Goal: Transaction & Acquisition: Purchase product/service

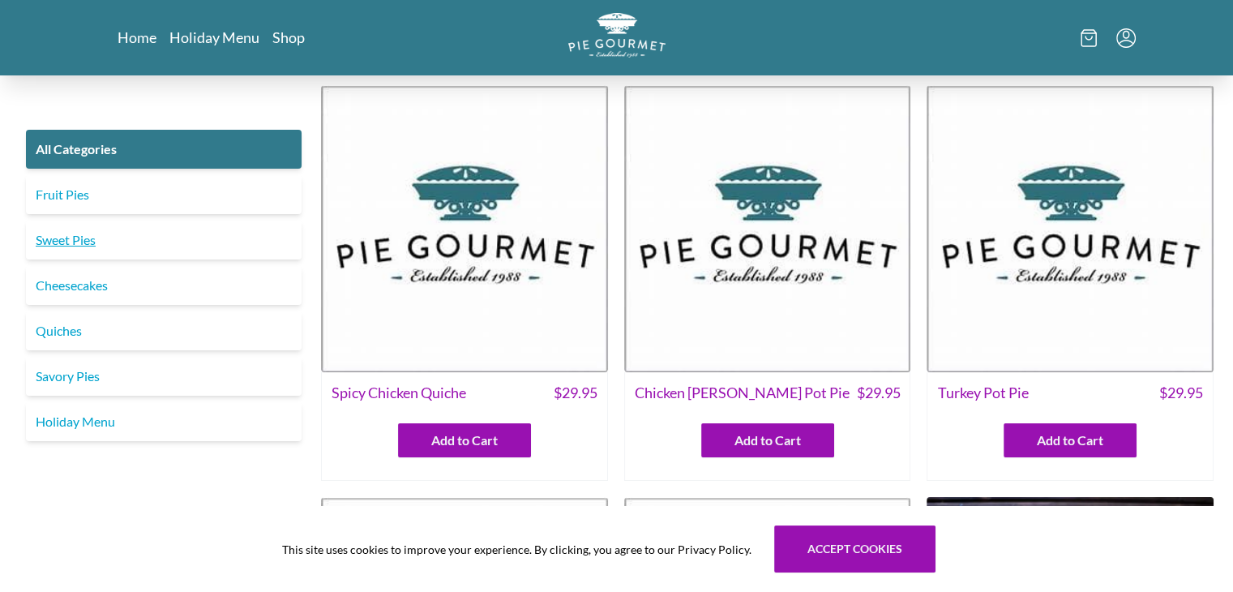
click at [151, 244] on link "Sweet Pies" at bounding box center [164, 240] width 276 height 39
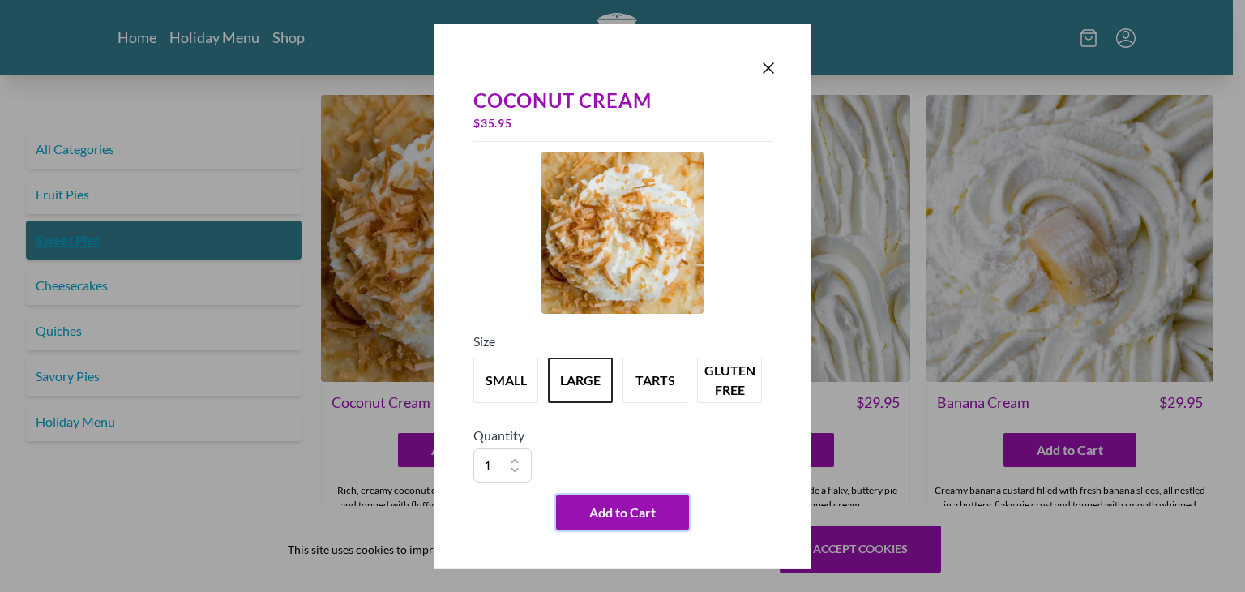
click at [625, 498] on button "Add to Cart" at bounding box center [622, 512] width 133 height 34
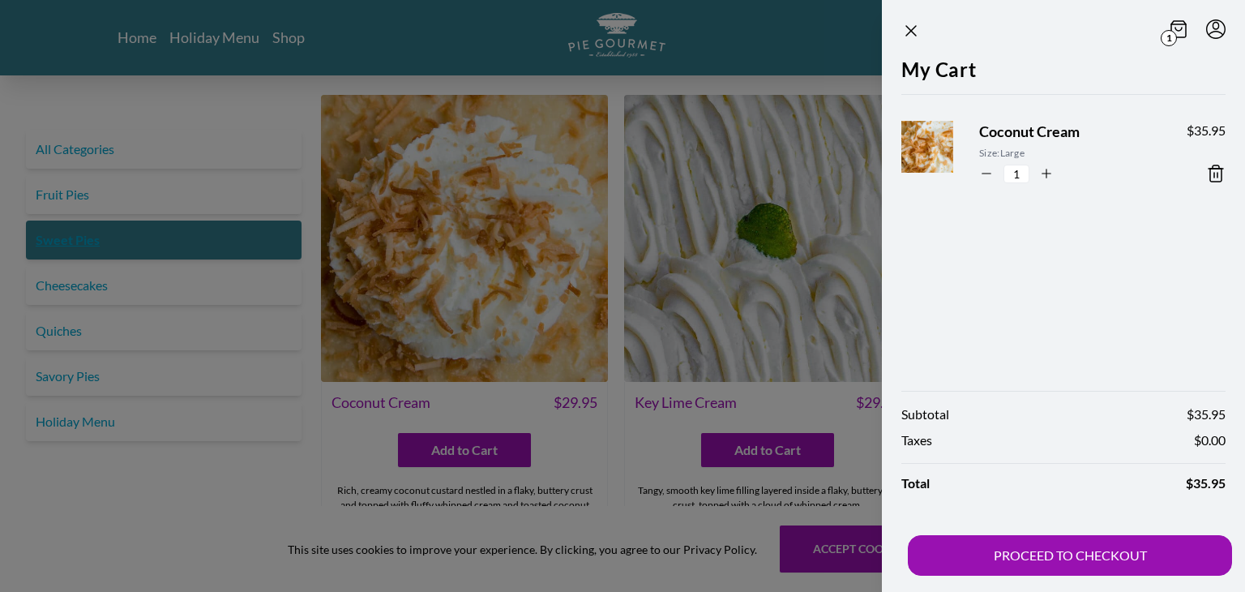
click at [1094, 568] on button "PROCEED TO CHECKOUT" at bounding box center [1070, 555] width 324 height 41
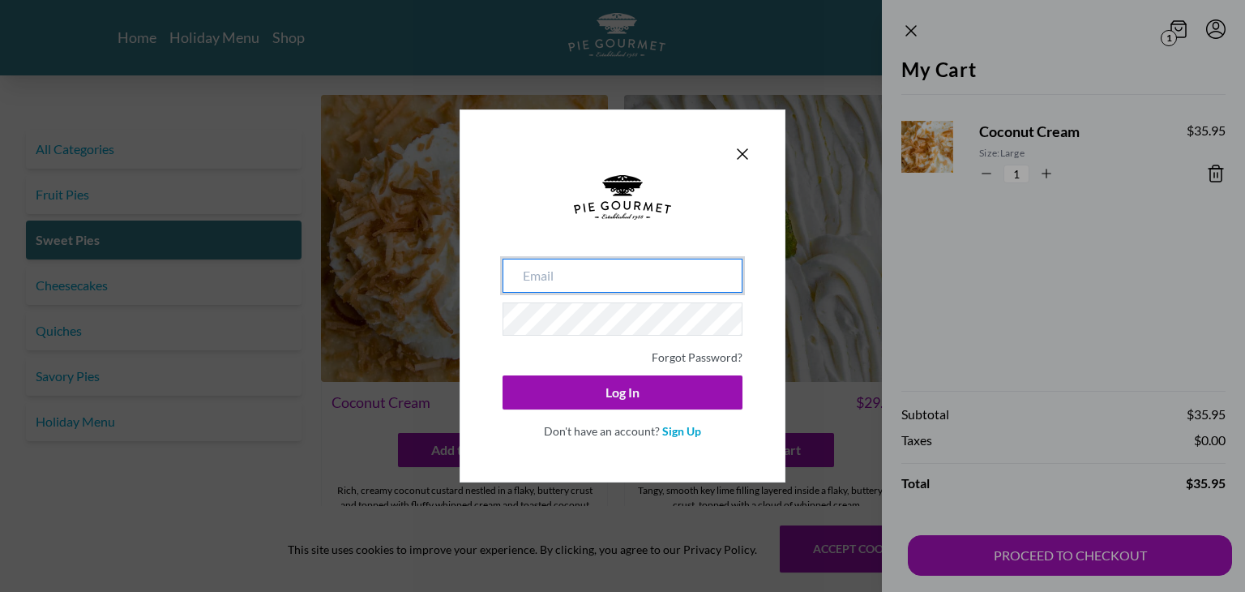
click at [594, 276] on input "email" at bounding box center [623, 276] width 240 height 34
type input "[EMAIL_ADDRESS][DOMAIN_NAME]"
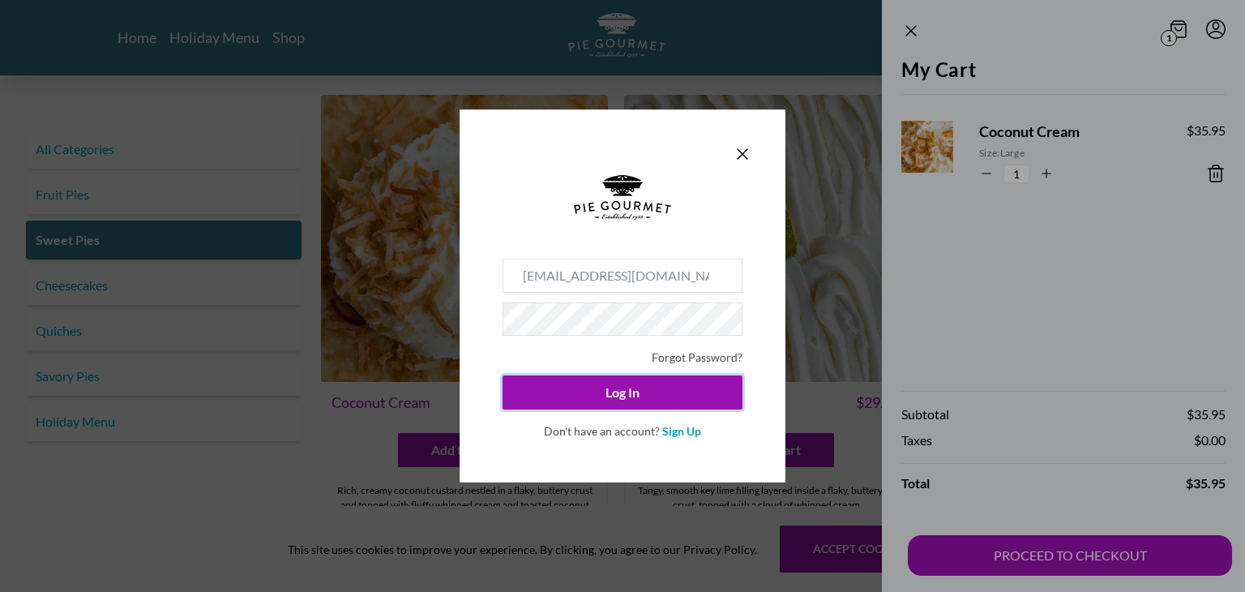
click at [628, 396] on button "Log In" at bounding box center [623, 392] width 240 height 34
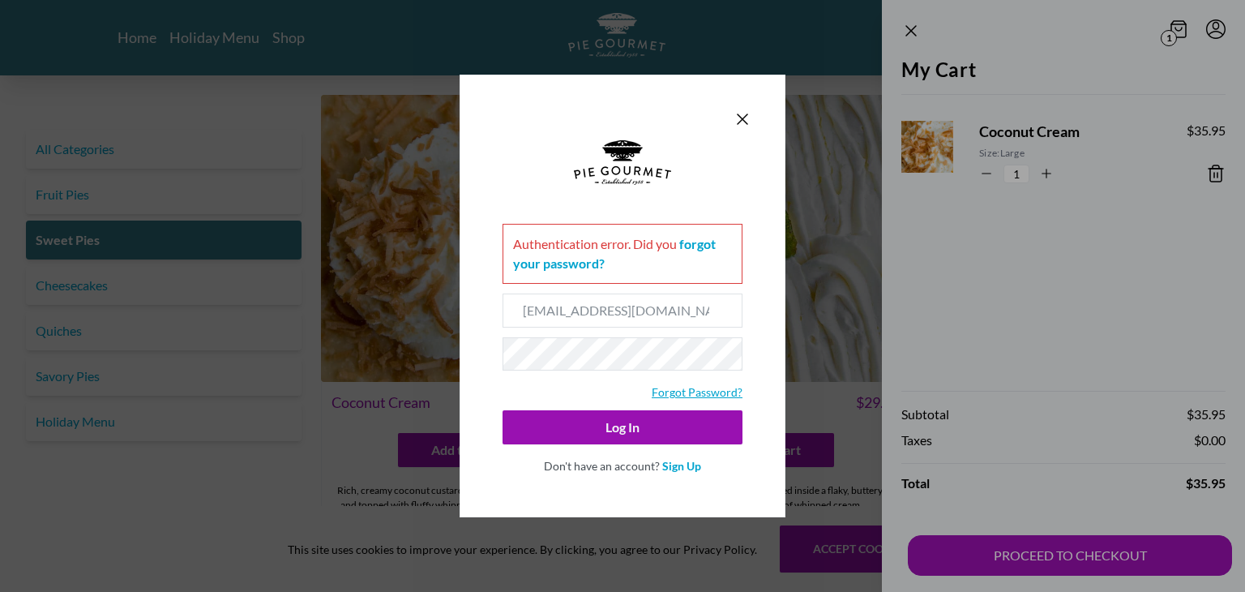
click at [711, 396] on link "Forgot Password?" at bounding box center [697, 392] width 91 height 14
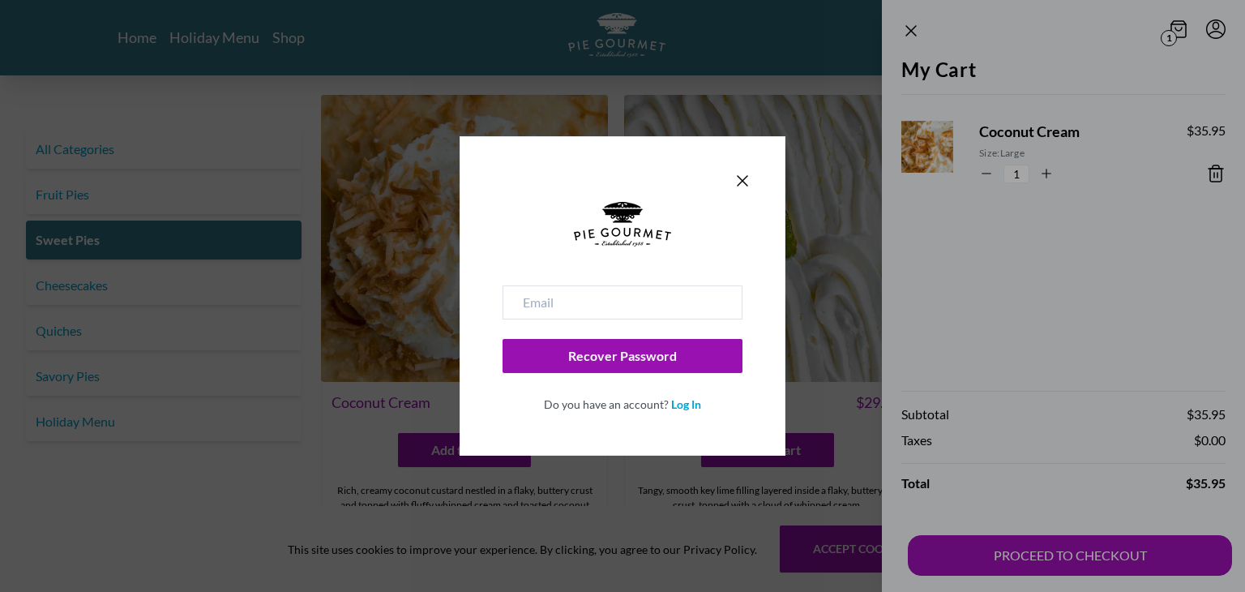
click at [580, 311] on input "email" at bounding box center [623, 302] width 240 height 34
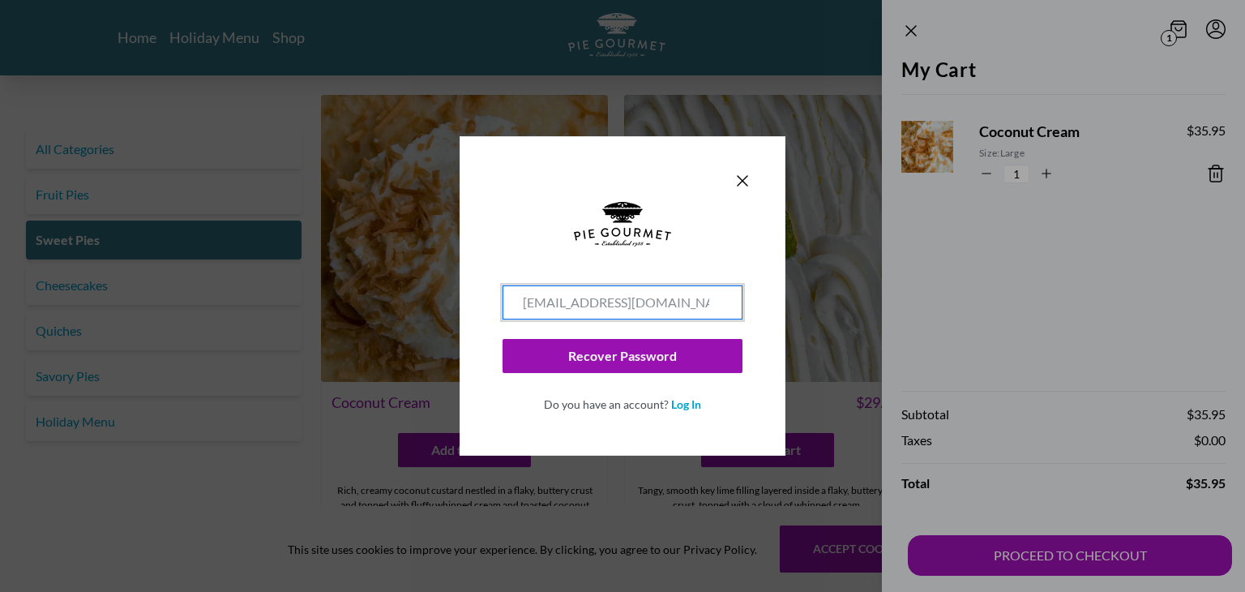
type input "[EMAIL_ADDRESS][DOMAIN_NAME]"
click at [607, 341] on button "Recover Password" at bounding box center [623, 356] width 240 height 34
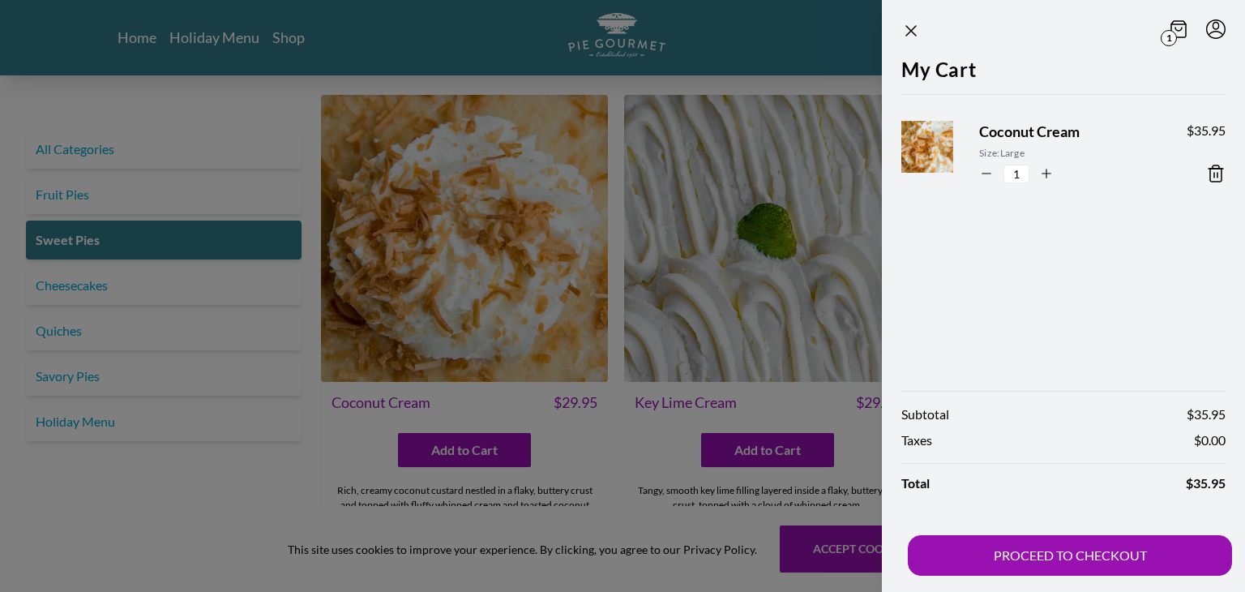
click at [1060, 563] on button "PROCEED TO CHECKOUT" at bounding box center [1070, 555] width 324 height 41
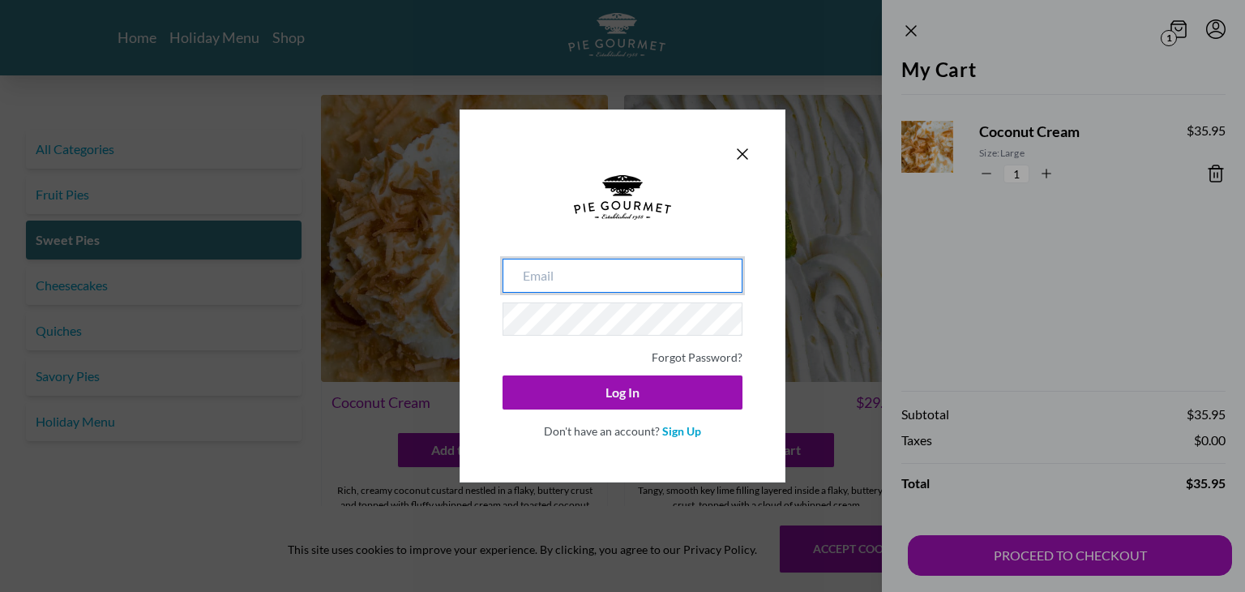
click at [585, 262] on input "email" at bounding box center [623, 276] width 240 height 34
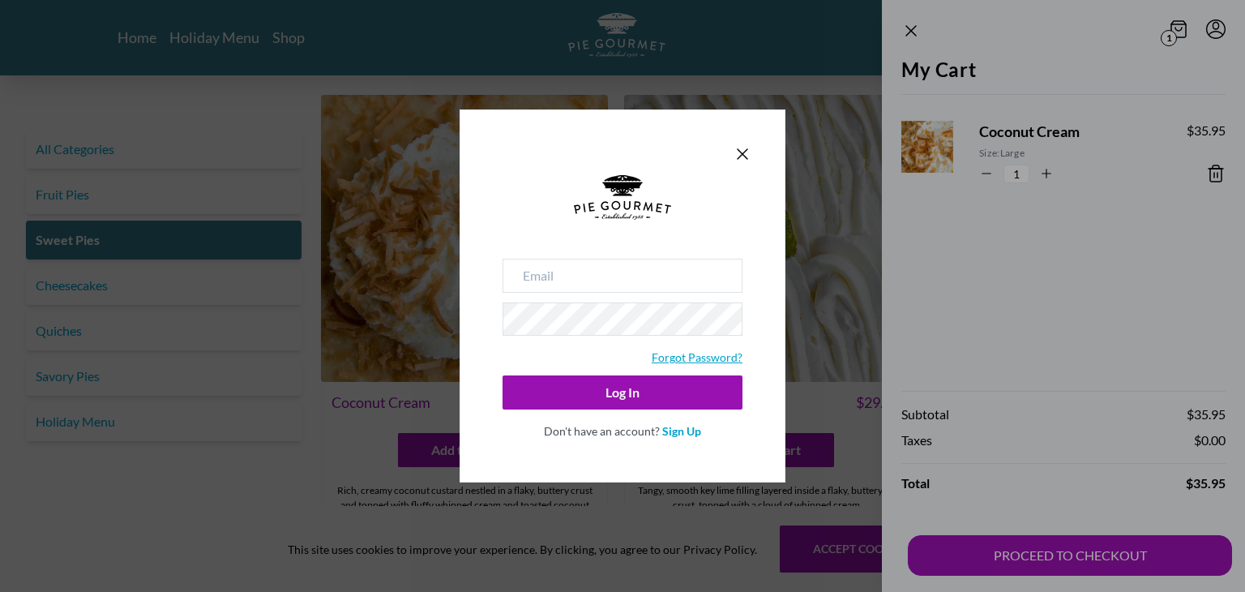
click at [704, 358] on link "Forgot Password?" at bounding box center [697, 357] width 91 height 14
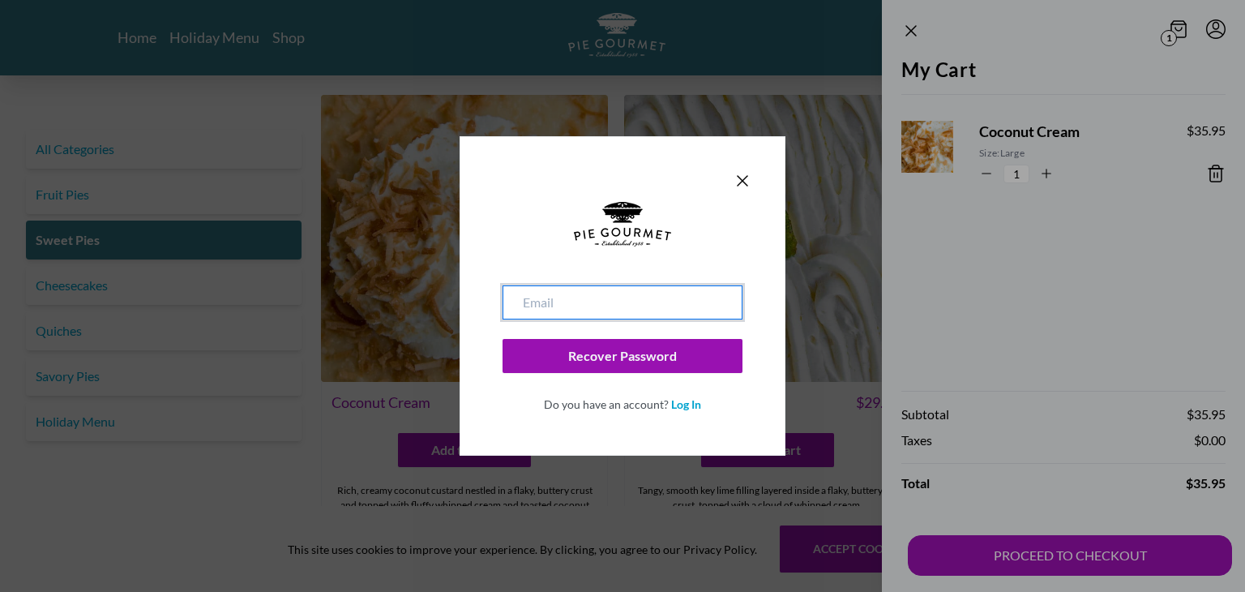
click at [580, 295] on input "email" at bounding box center [623, 302] width 240 height 34
type input "[EMAIL_ADDRESS][DOMAIN_NAME]"
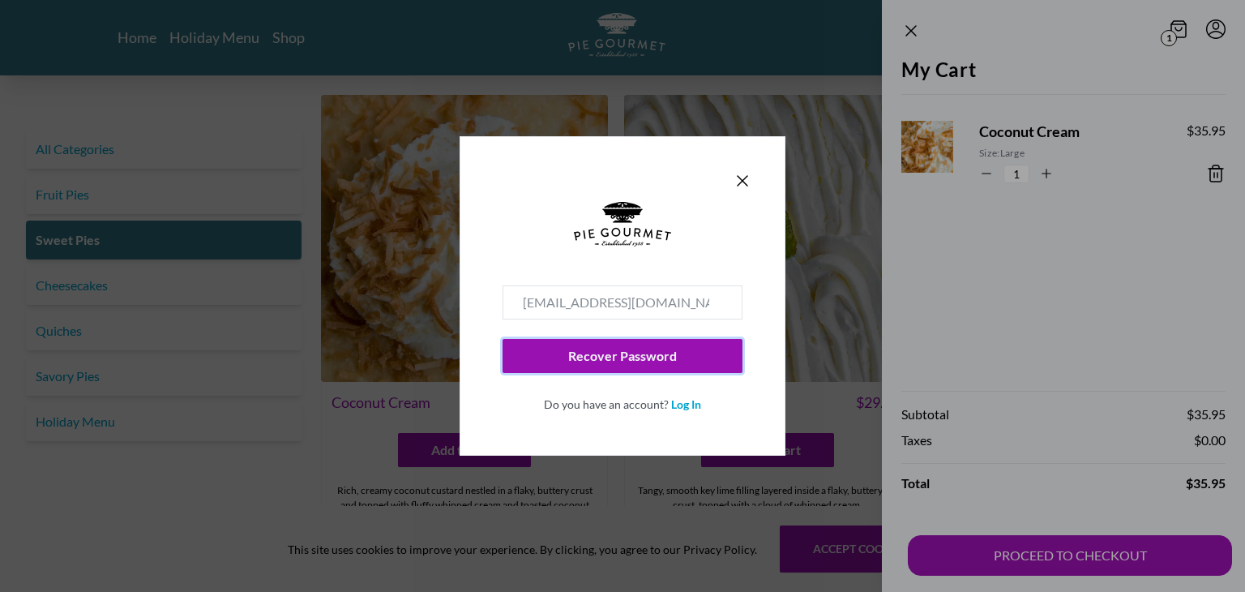
click at [636, 360] on button "Recover Password" at bounding box center [623, 356] width 240 height 34
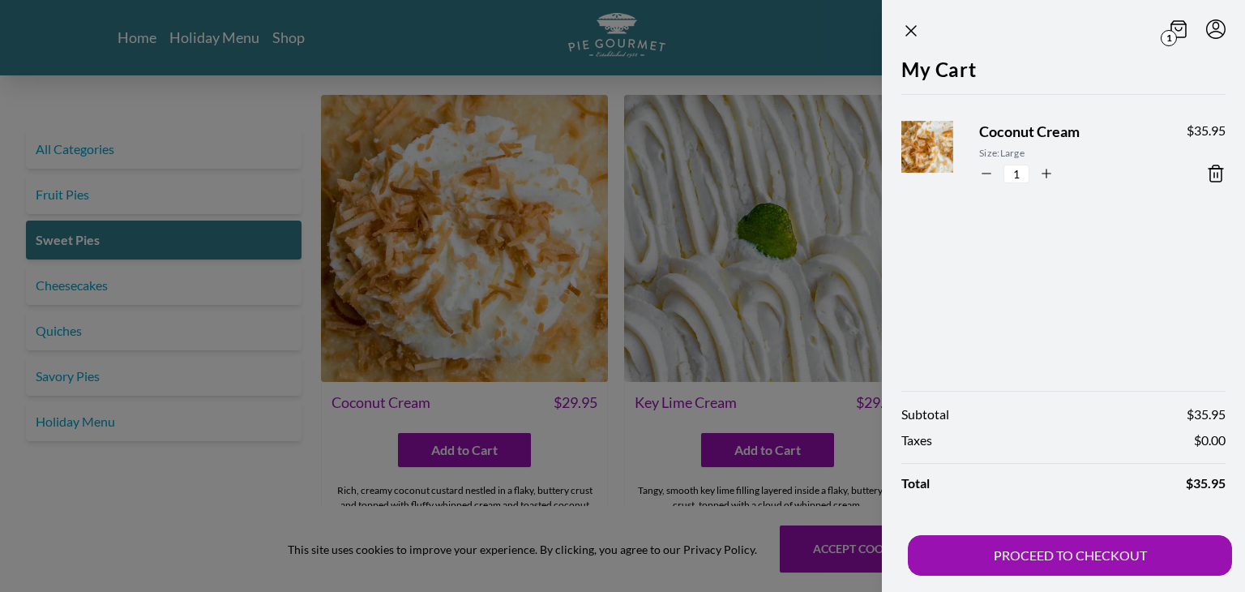
click at [610, 472] on div at bounding box center [622, 296] width 1245 height 592
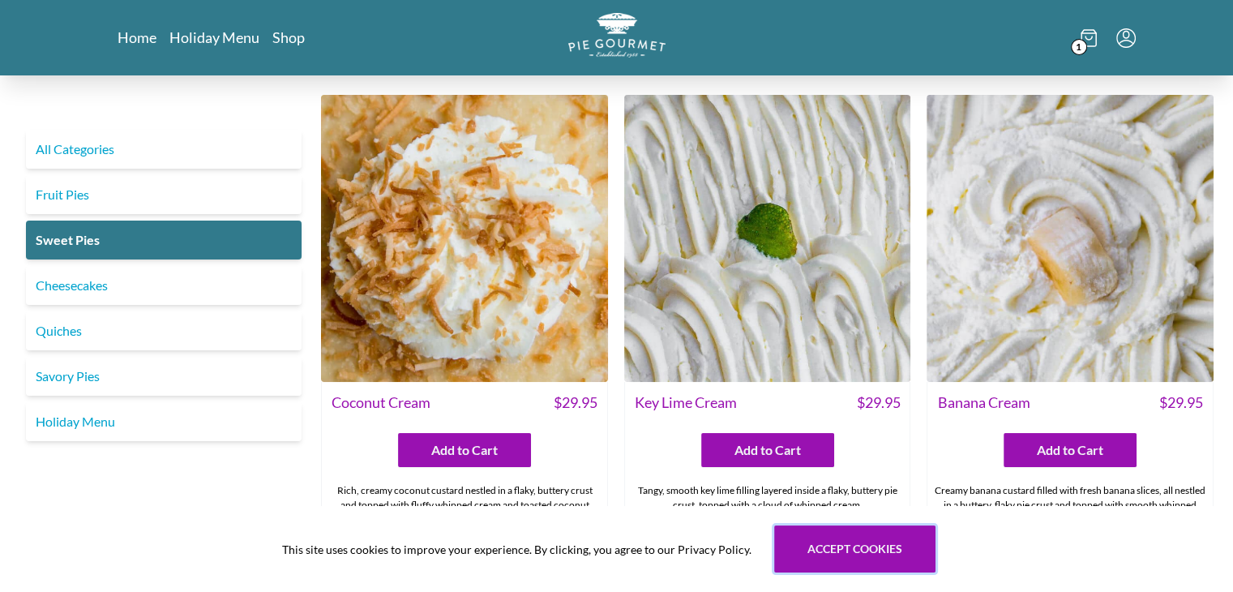
click at [863, 552] on button "Accept cookies" at bounding box center [854, 548] width 161 height 47
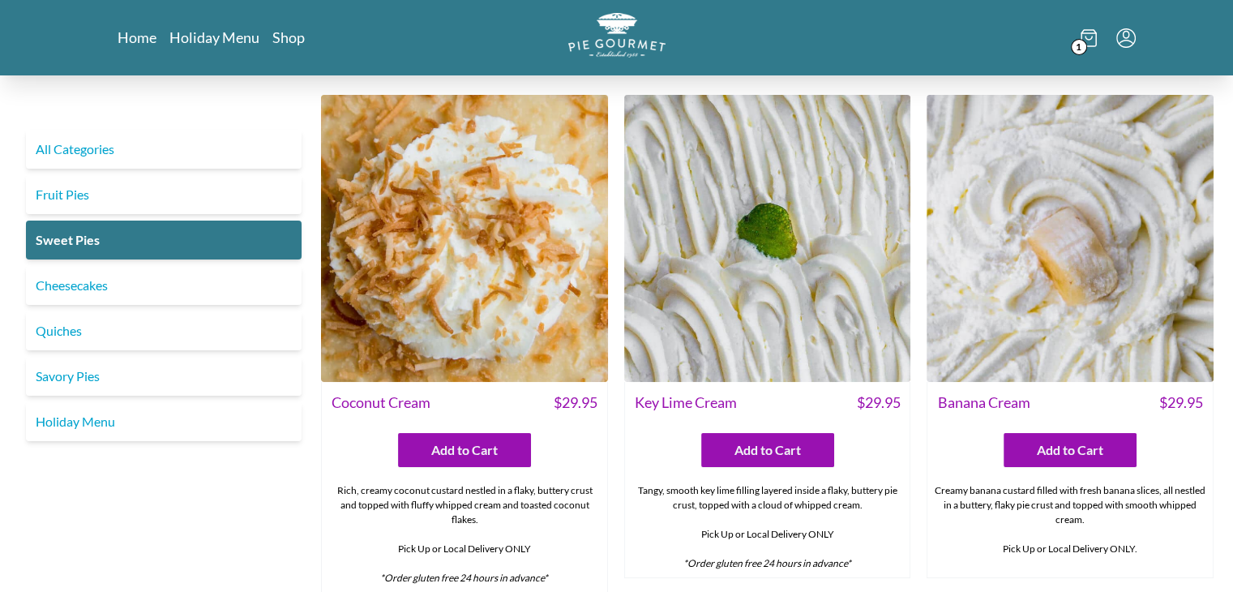
click at [1078, 49] on span "1" at bounding box center [1079, 47] width 16 height 16
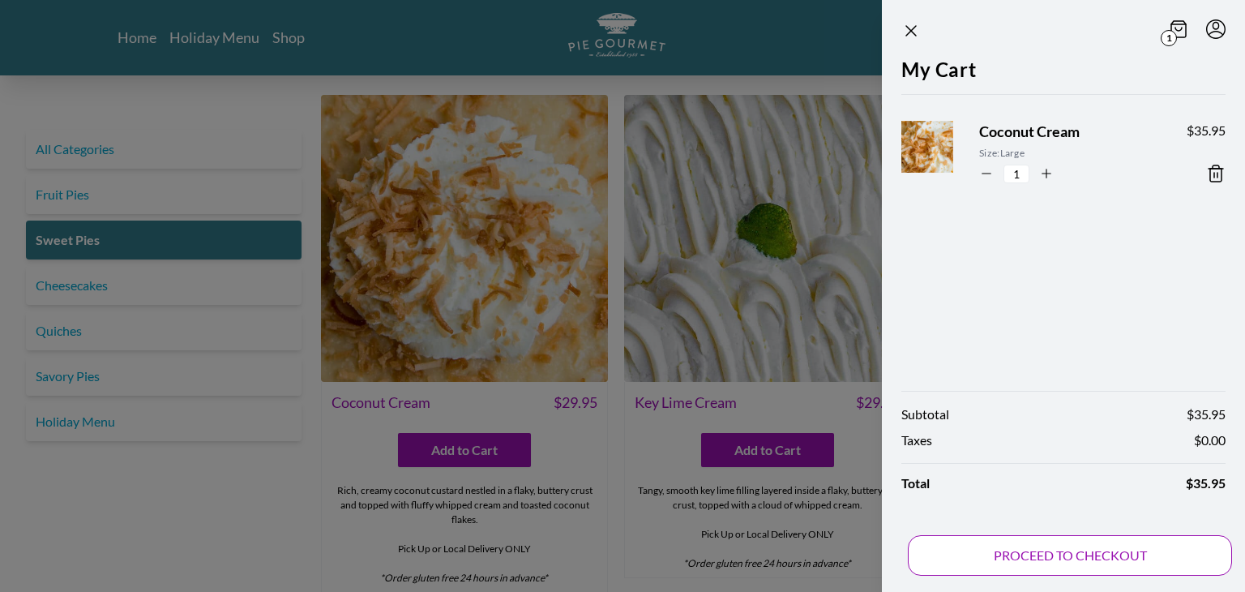
click at [1082, 546] on button "PROCEED TO CHECKOUT" at bounding box center [1070, 555] width 324 height 41
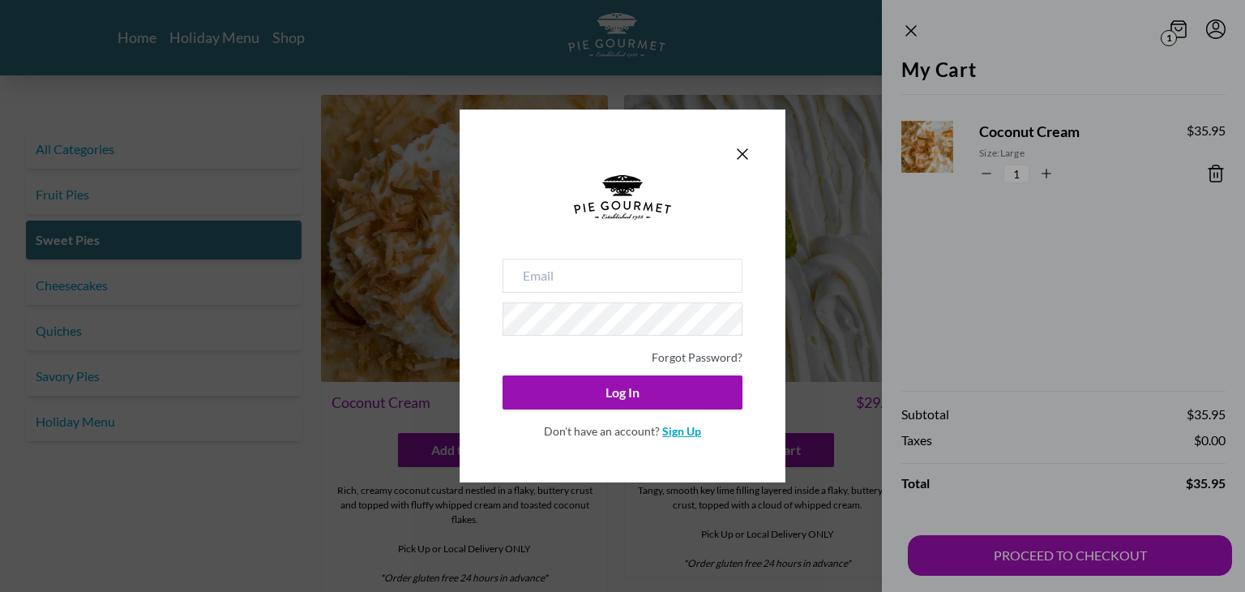
click at [683, 435] on link "Sign Up" at bounding box center [681, 431] width 39 height 14
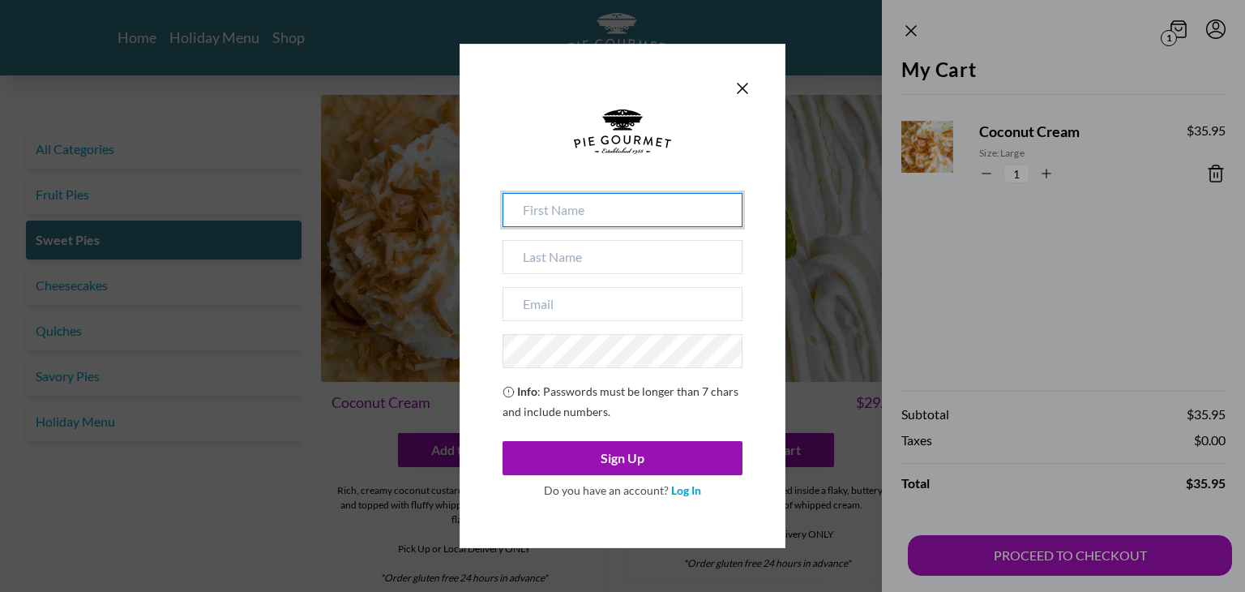
click at [577, 217] on input at bounding box center [623, 210] width 240 height 34
type input "[PERSON_NAME]"
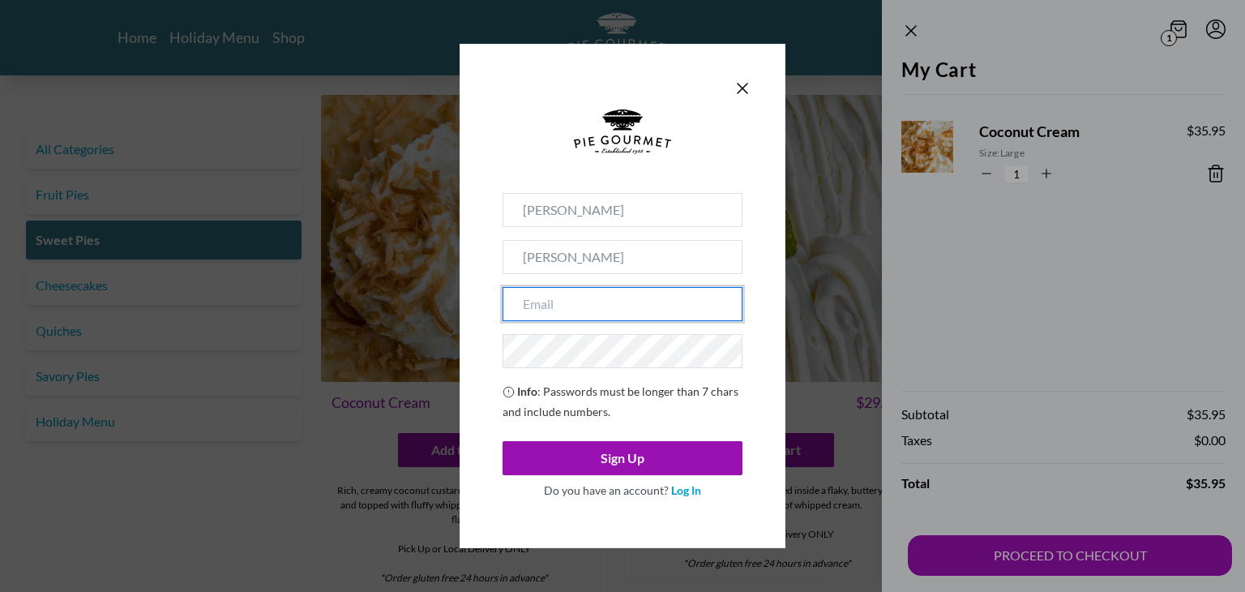
click at [548, 293] on input "email" at bounding box center [623, 304] width 240 height 34
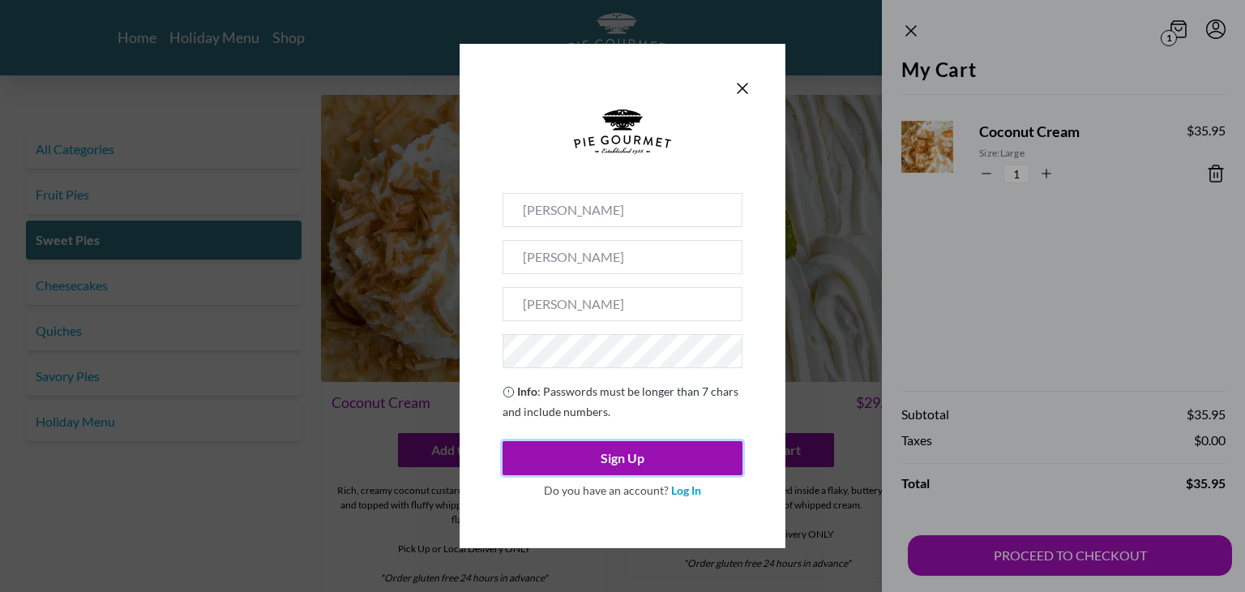
click at [621, 465] on button "Sign Up" at bounding box center [623, 458] width 240 height 34
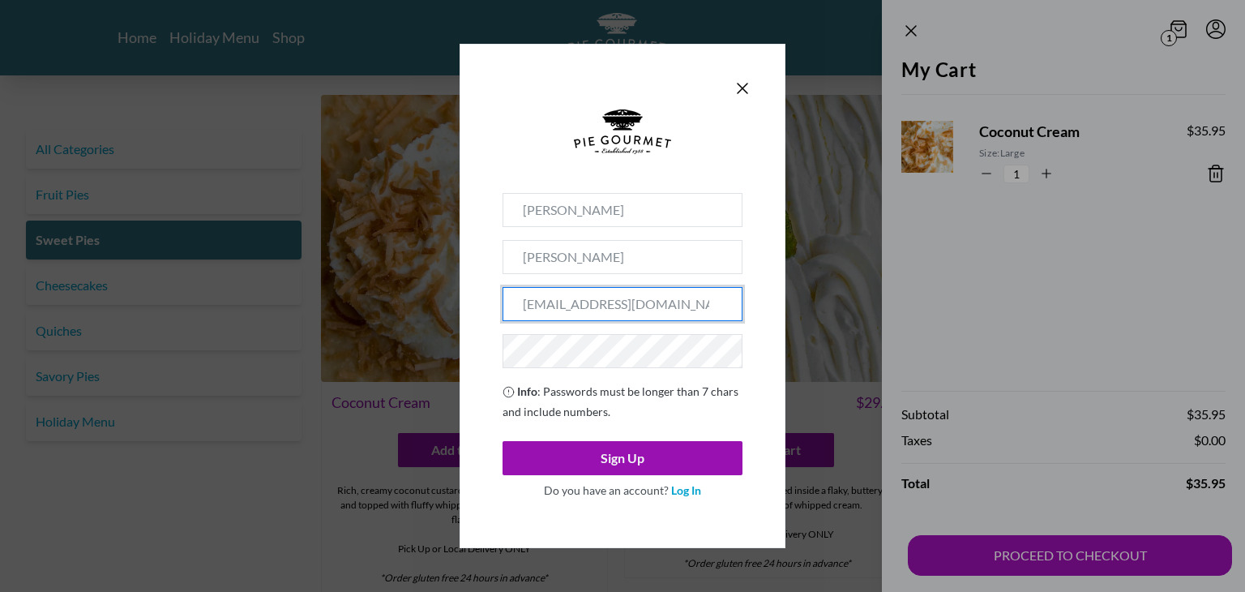
type input "[EMAIL_ADDRESS][DOMAIN_NAME]"
click at [623, 457] on button "Sign Up" at bounding box center [623, 458] width 240 height 34
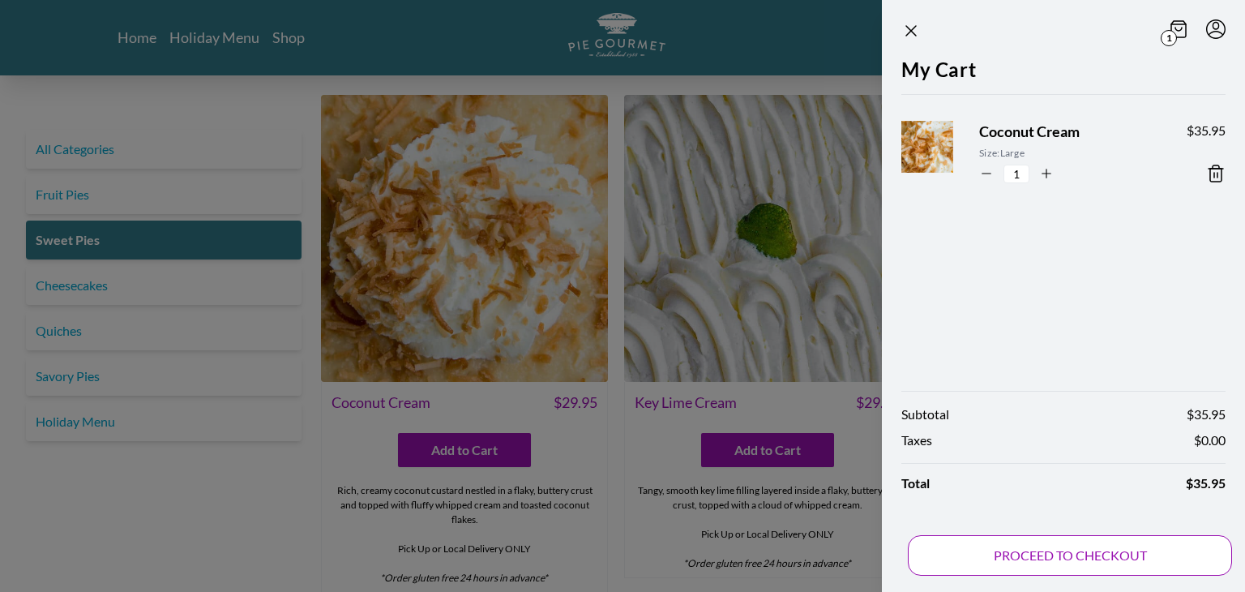
click at [1061, 558] on button "PROCEED TO CHECKOUT" at bounding box center [1070, 555] width 324 height 41
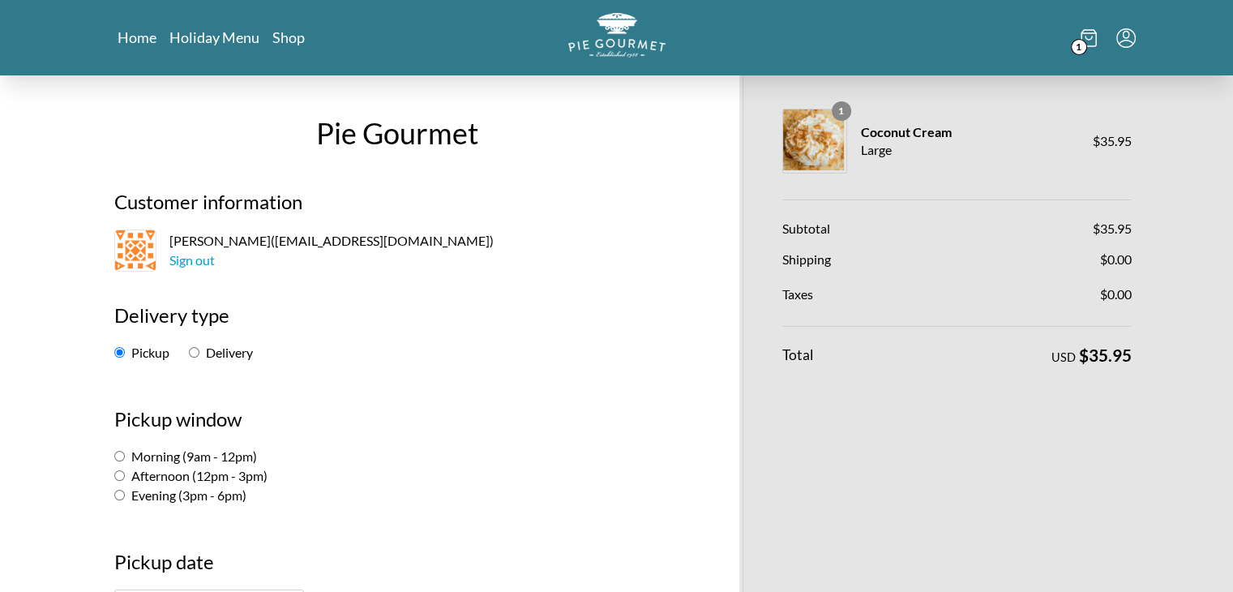
click at [118, 494] on input "Evening (3pm - 6pm)" at bounding box center [119, 495] width 11 height 11
radio input "true"
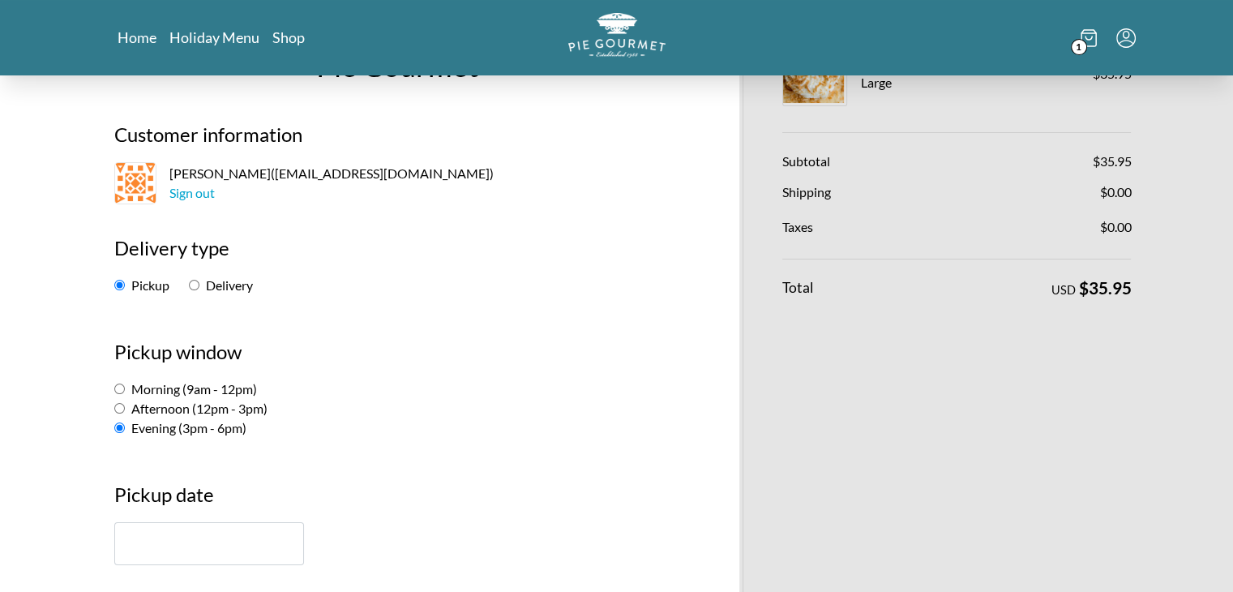
scroll to position [82, 0]
